Goal: Task Accomplishment & Management: Use online tool/utility

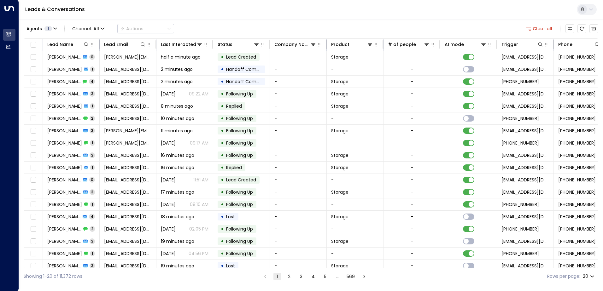
scroll to position [0, 129]
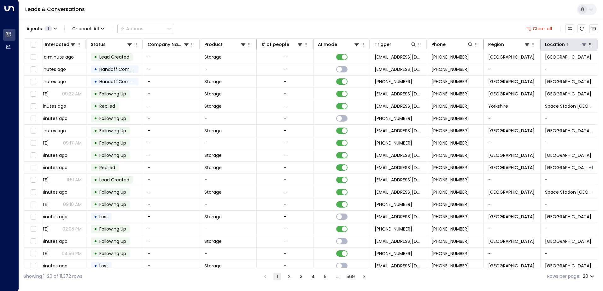
click at [582, 45] on icon at bounding box center [583, 44] width 5 height 5
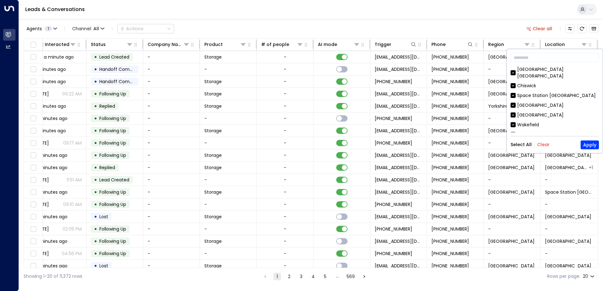
click at [542, 144] on button "Clear" at bounding box center [543, 144] width 13 height 5
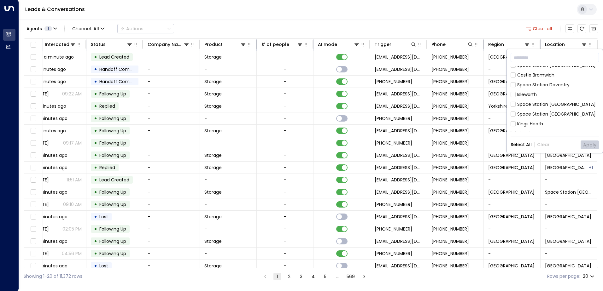
scroll to position [189, 0]
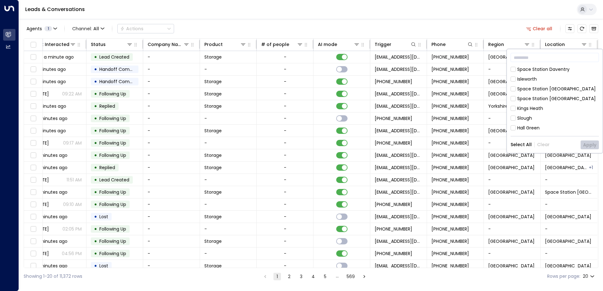
click at [537, 125] on div "Hall Green" at bounding box center [528, 128] width 22 height 7
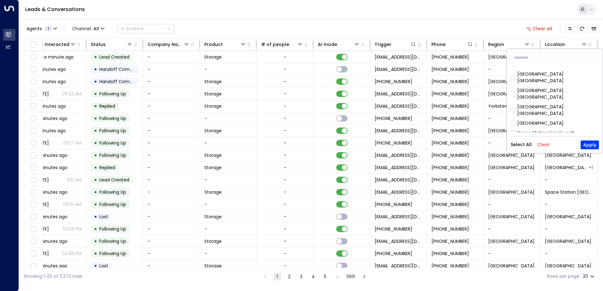
scroll to position [284, 0]
click at [554, 115] on div "[GEOGRAPHIC_DATA]" at bounding box center [540, 118] width 46 height 7
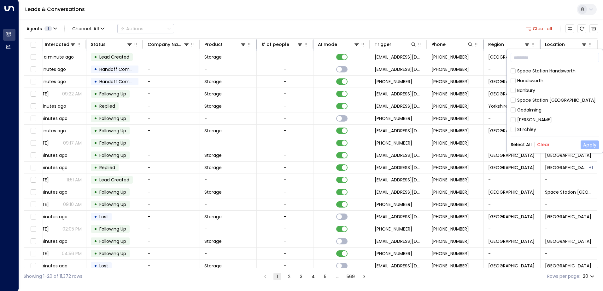
click at [591, 144] on button "Apply" at bounding box center [589, 145] width 18 height 9
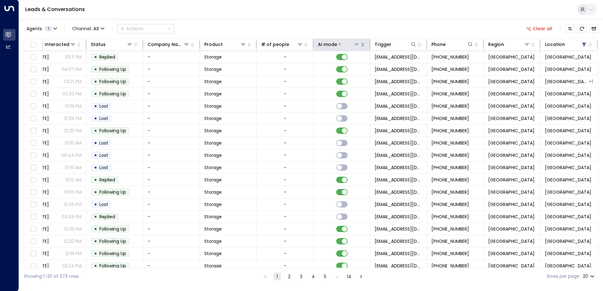
click at [342, 44] on div at bounding box center [348, 44] width 23 height 6
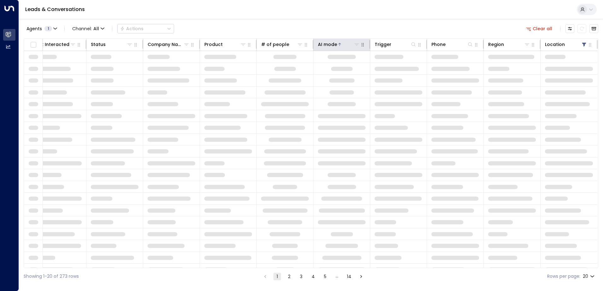
click at [342, 44] on div at bounding box center [348, 44] width 23 height 6
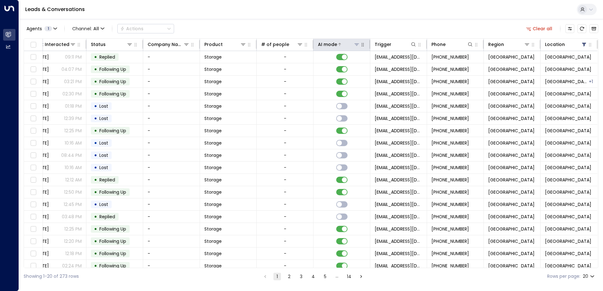
drag, startPoint x: 342, startPoint y: 44, endPoint x: 335, endPoint y: 45, distance: 7.6
click at [337, 45] on div at bounding box center [348, 44] width 23 height 6
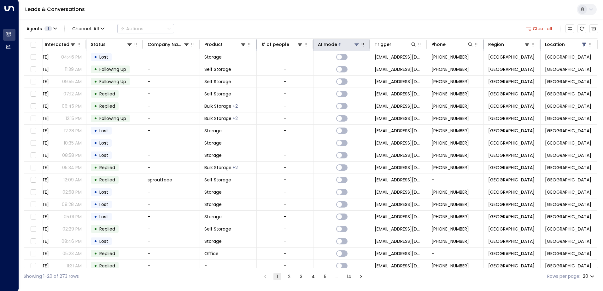
click at [338, 45] on icon at bounding box center [340, 45] width 4 height 4
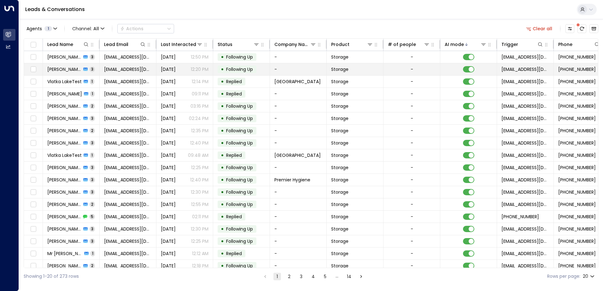
click at [72, 70] on span "[PERSON_NAME]" at bounding box center [64, 69] width 34 height 6
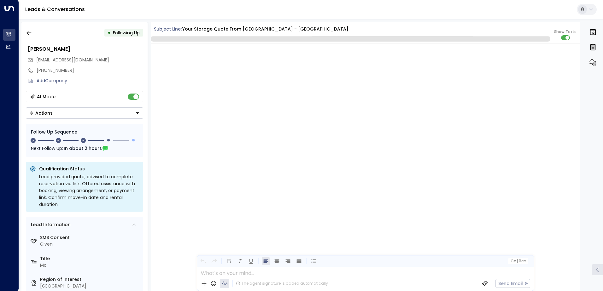
scroll to position [694, 0]
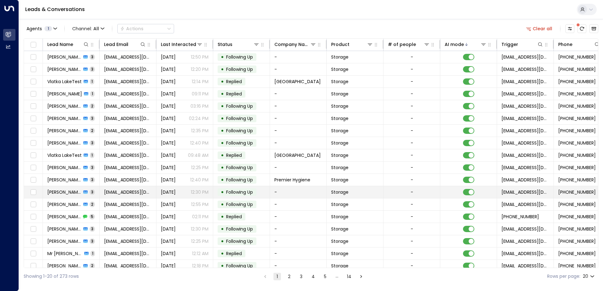
click at [69, 192] on span "[PERSON_NAME]" at bounding box center [64, 192] width 34 height 6
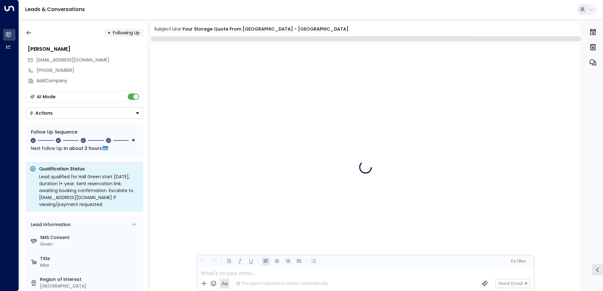
scroll to position [666, 0]
